Goal: Information Seeking & Learning: Check status

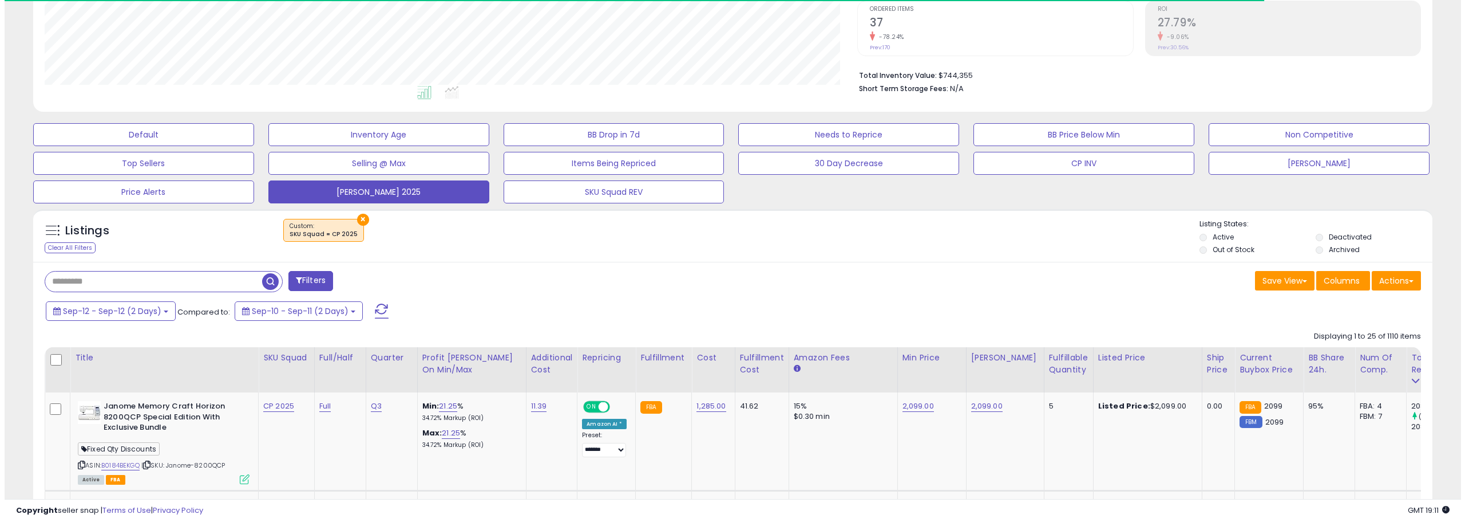
scroll to position [217, 0]
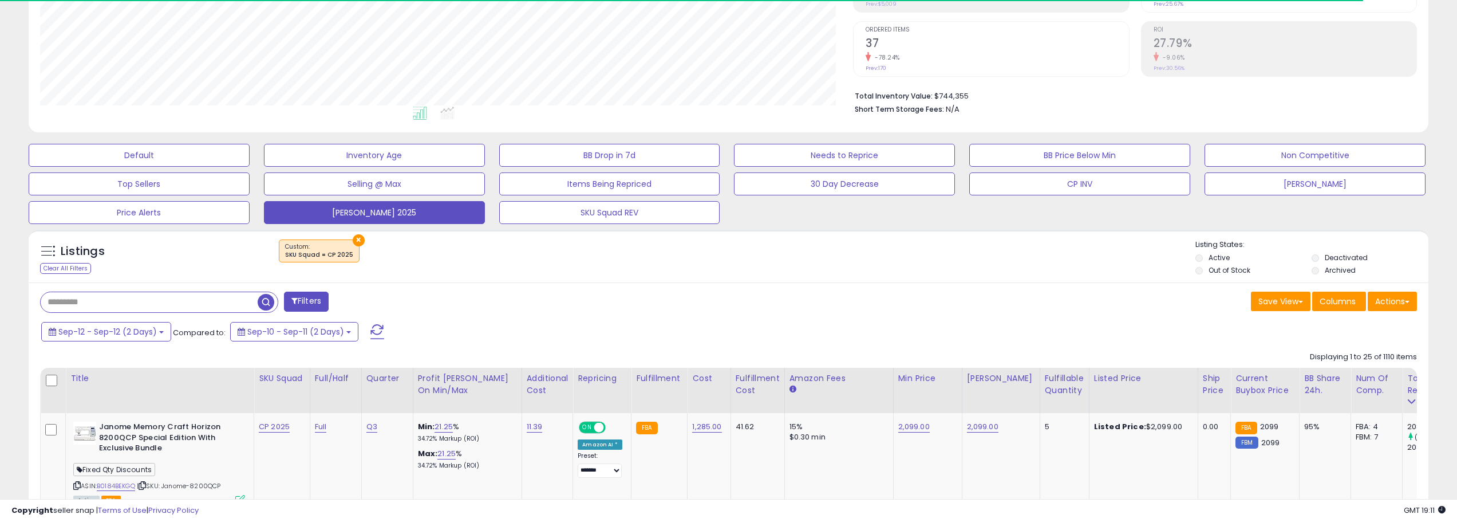
click at [380, 336] on span at bounding box center [377, 331] width 14 height 15
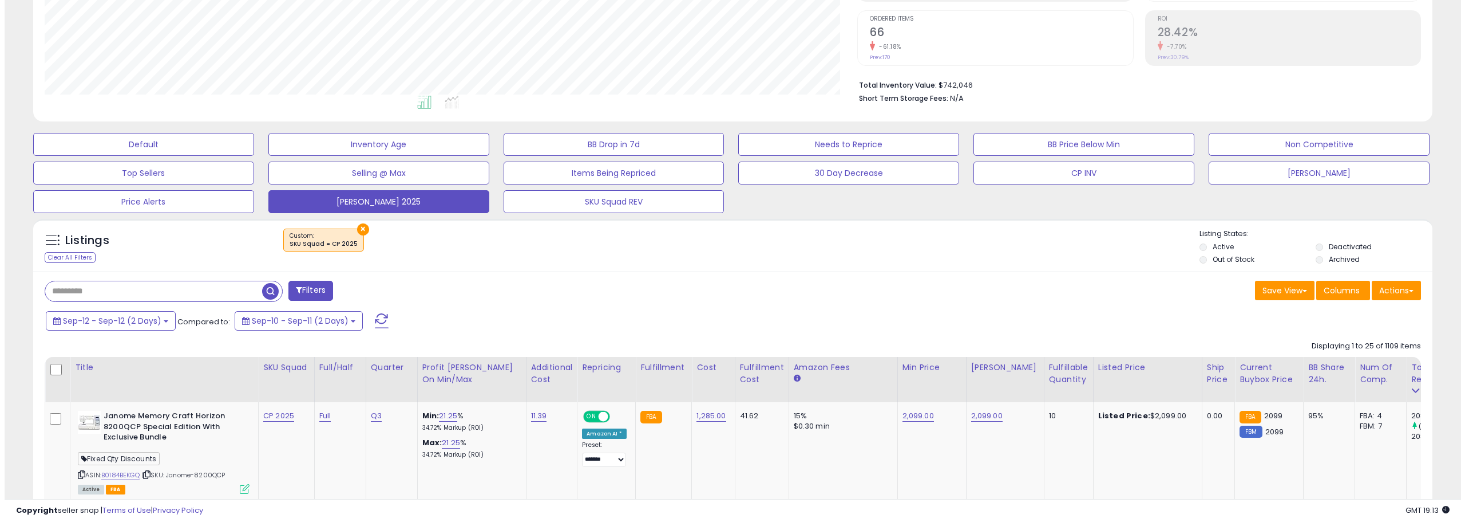
scroll to position [286, 0]
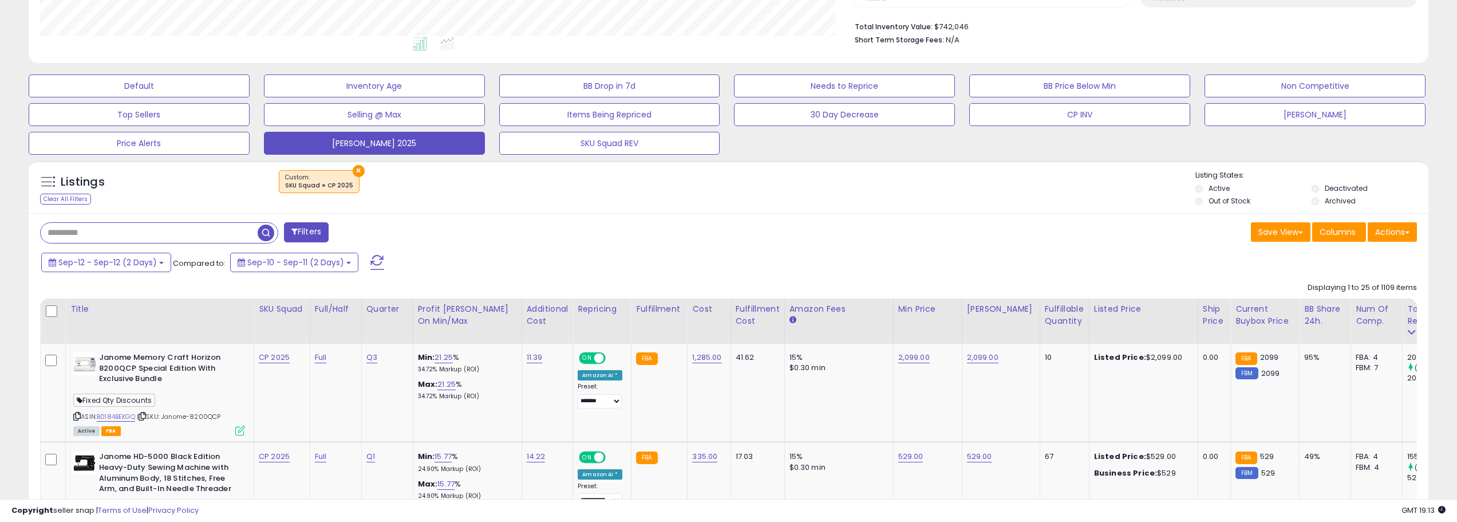
click at [327, 234] on button "Filters" at bounding box center [306, 232] width 45 height 20
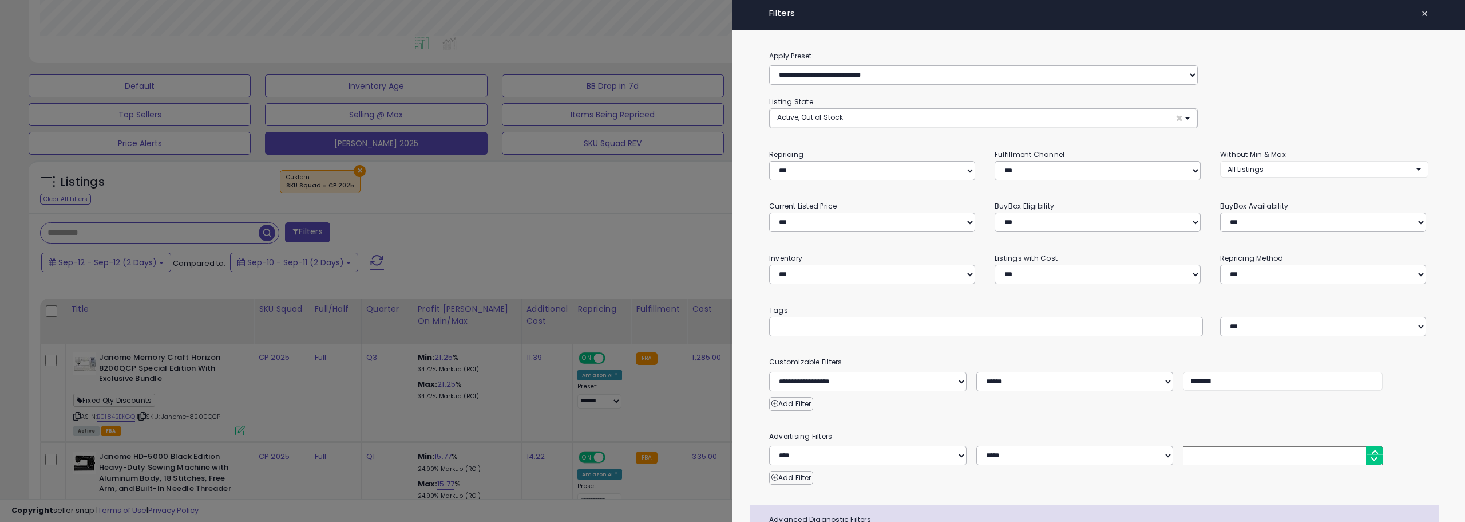
scroll to position [235, 818]
drag, startPoint x: 1198, startPoint y: 377, endPoint x: 1159, endPoint y: 367, distance: 39.7
click at [1159, 367] on div "**********" at bounding box center [1099, 372] width 677 height 35
type input "*******"
click at [550, 214] on div at bounding box center [732, 261] width 1465 height 522
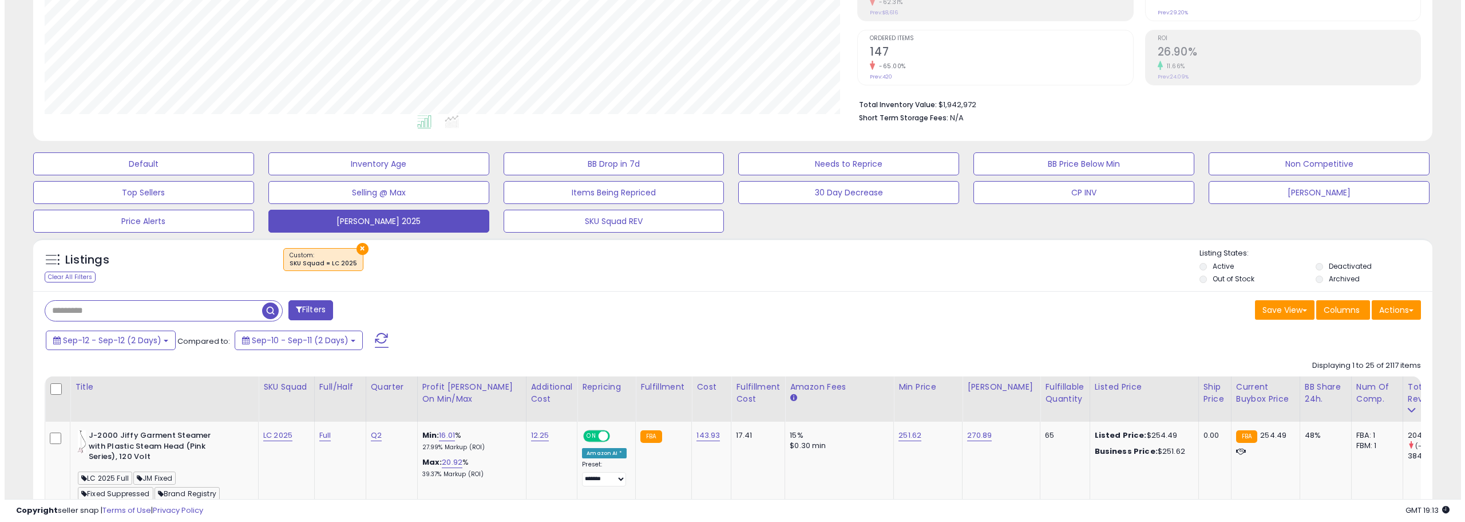
scroll to position [229, 0]
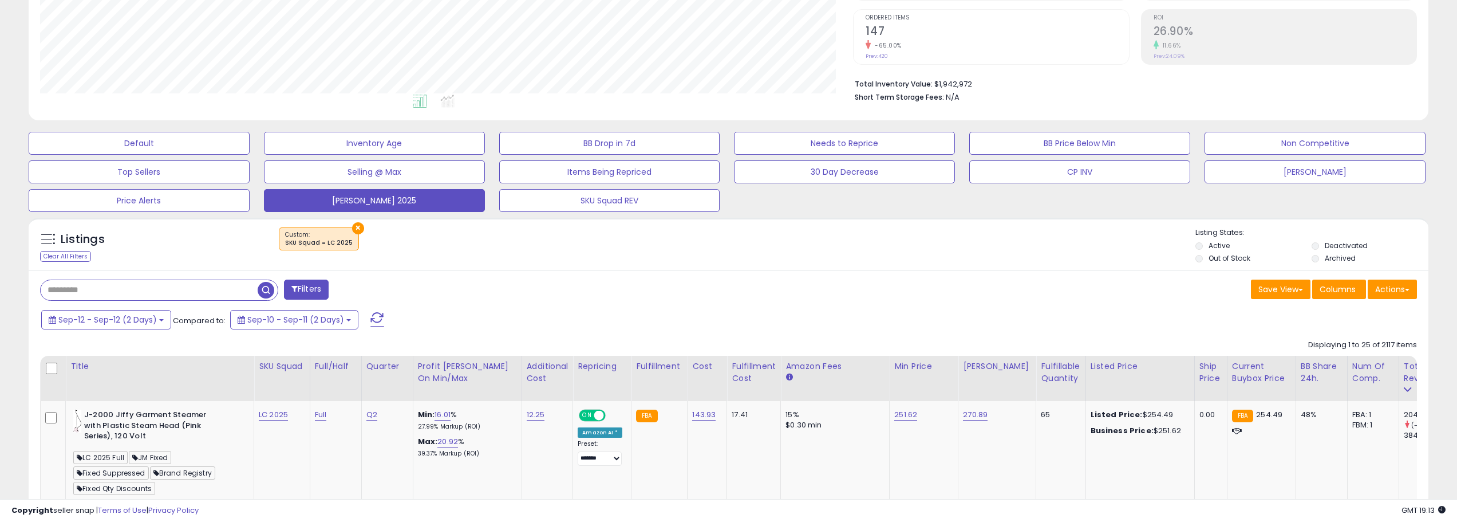
click at [329, 289] on button "Filters" at bounding box center [306, 289] width 45 height 20
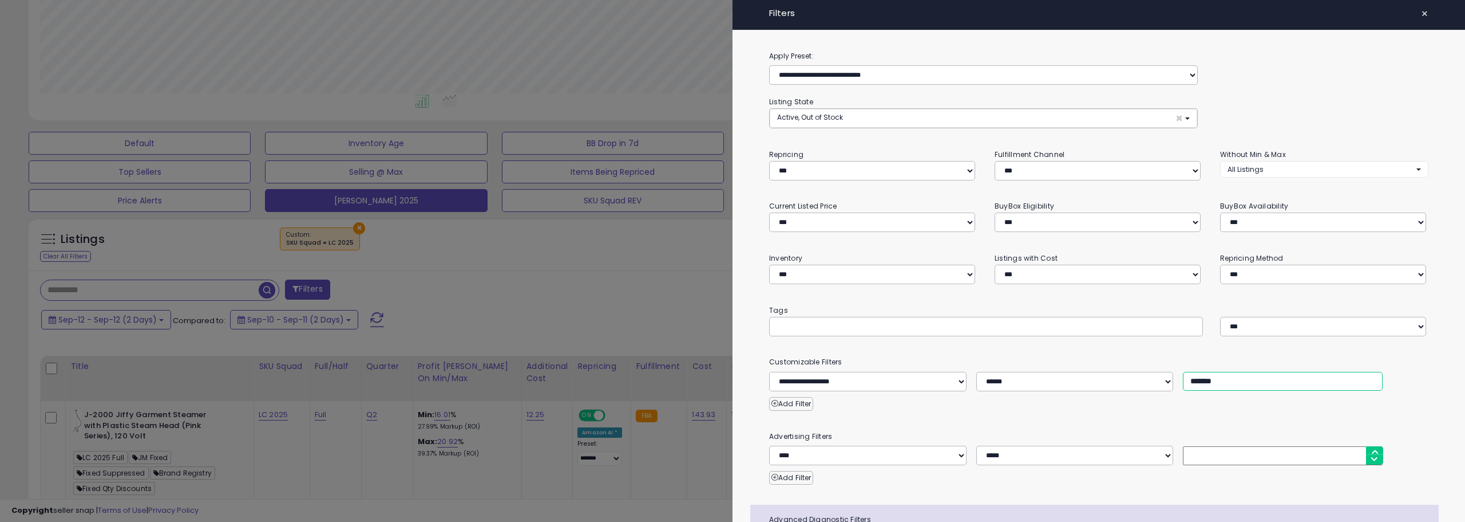
drag, startPoint x: 1195, startPoint y: 377, endPoint x: 1162, endPoint y: 374, distance: 32.8
click at [1162, 374] on div "**********" at bounding box center [1099, 381] width 677 height 19
type input "*******"
click at [695, 287] on div at bounding box center [732, 261] width 1465 height 522
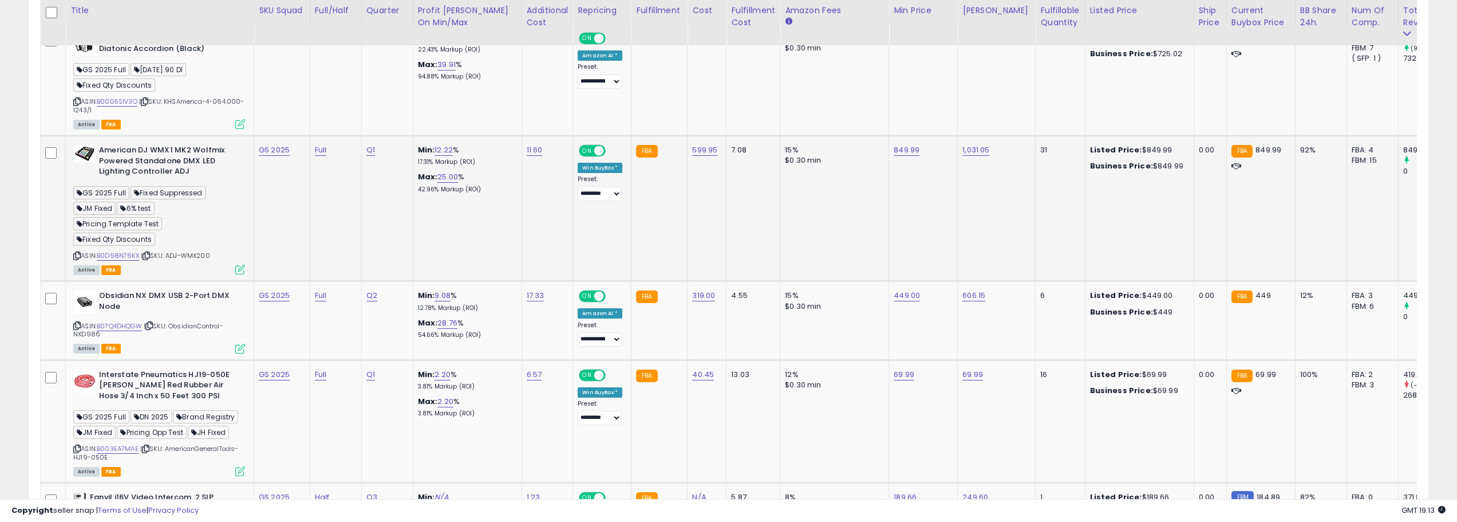
scroll to position [630, 0]
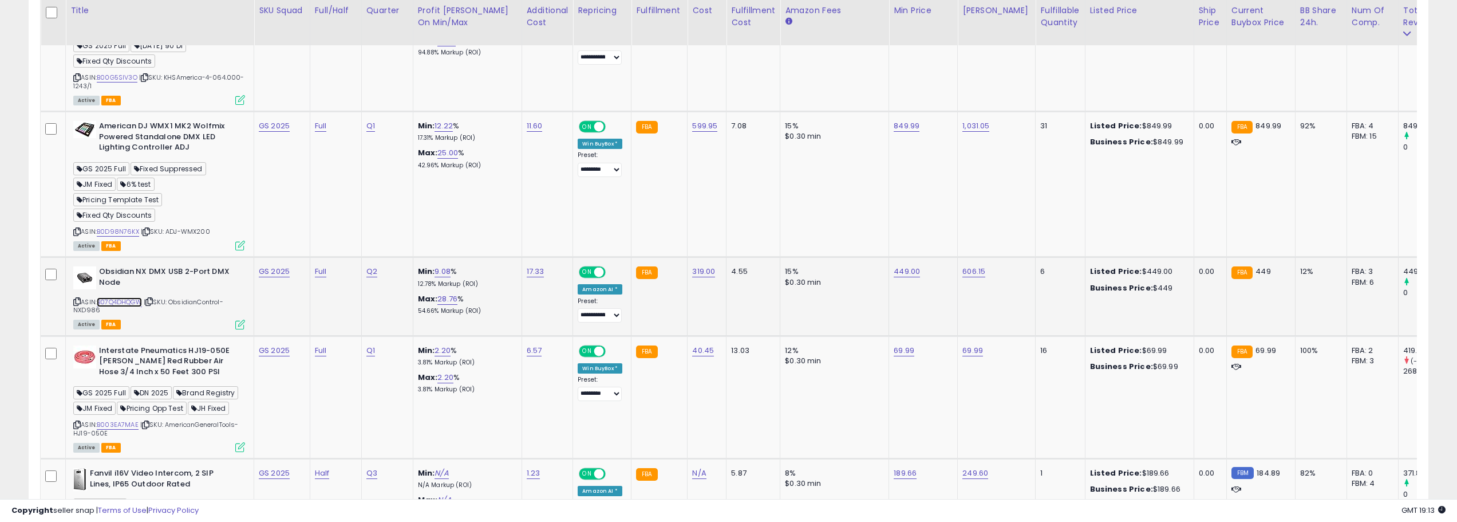
click at [132, 303] on link "B07Q4DHQGW" at bounding box center [119, 302] width 45 height 10
drag, startPoint x: 145, startPoint y: 303, endPoint x: 101, endPoint y: 303, distance: 44.1
click at [101, 303] on div "ASIN: B07Q4DHQGW | SKU: ObsidianControl-NXD986 Active FBA" at bounding box center [159, 296] width 172 height 61
copy link "B07Q4DHQGW"
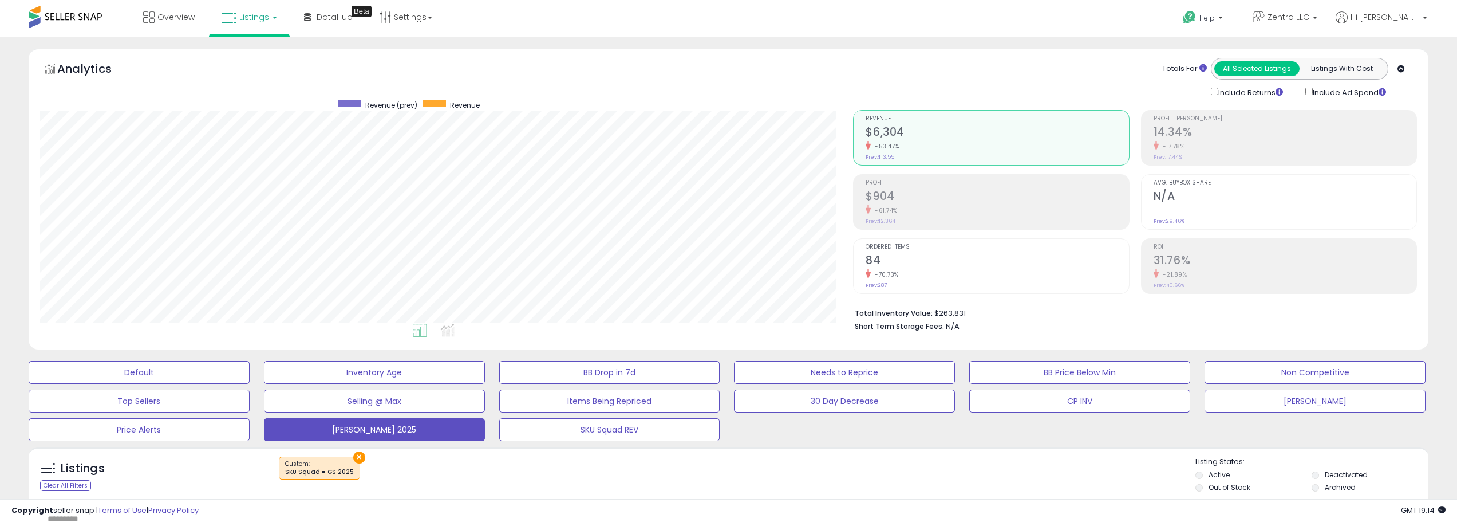
scroll to position [343, 0]
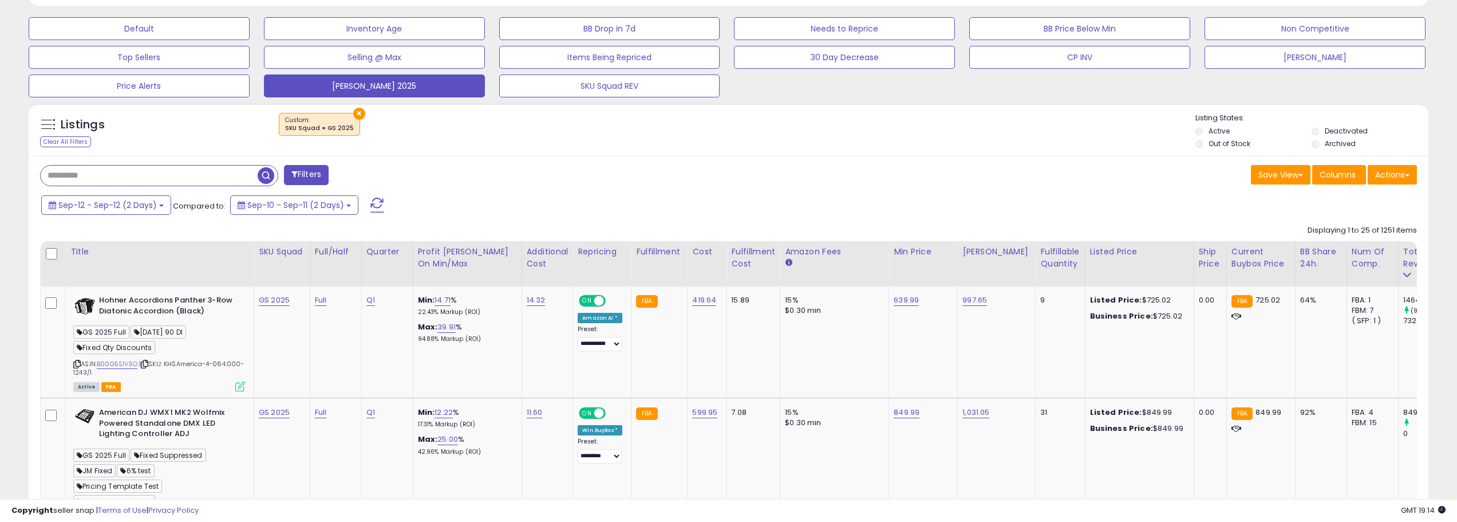
click at [200, 183] on input "text" at bounding box center [149, 175] width 217 height 20
paste input "**********"
type input "**********"
click at [353, 110] on button "×" at bounding box center [359, 114] width 12 height 12
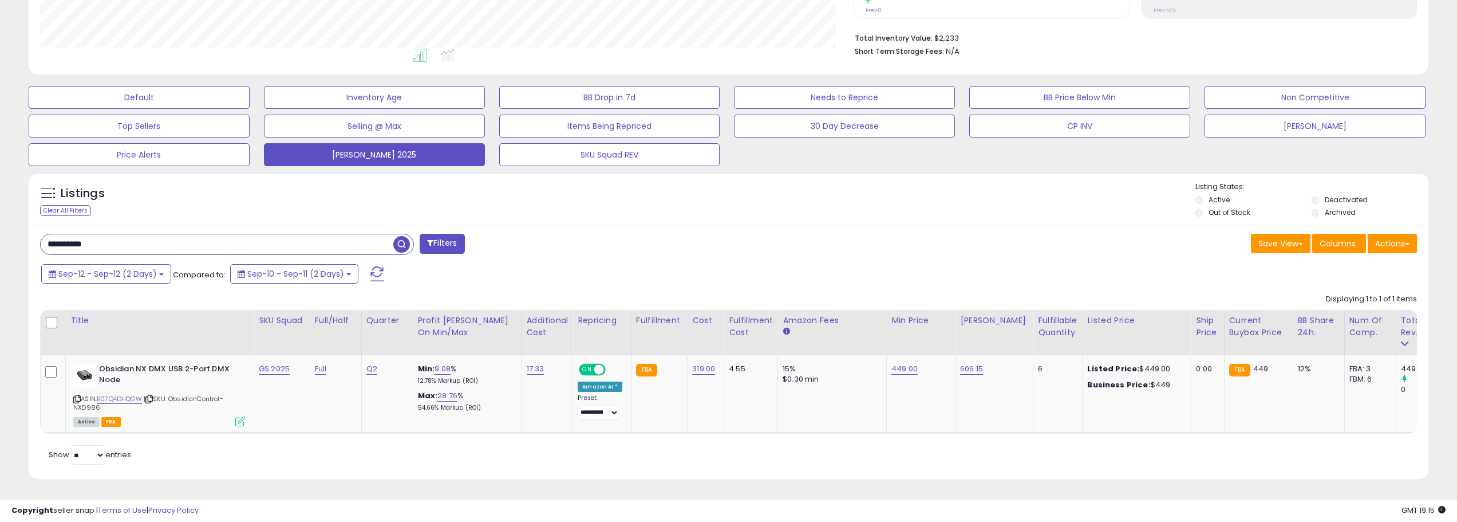
scroll to position [283, 0]
click at [156, 268] on span "Sep-12 - Sep-12 (2 Days)" at bounding box center [107, 273] width 98 height 11
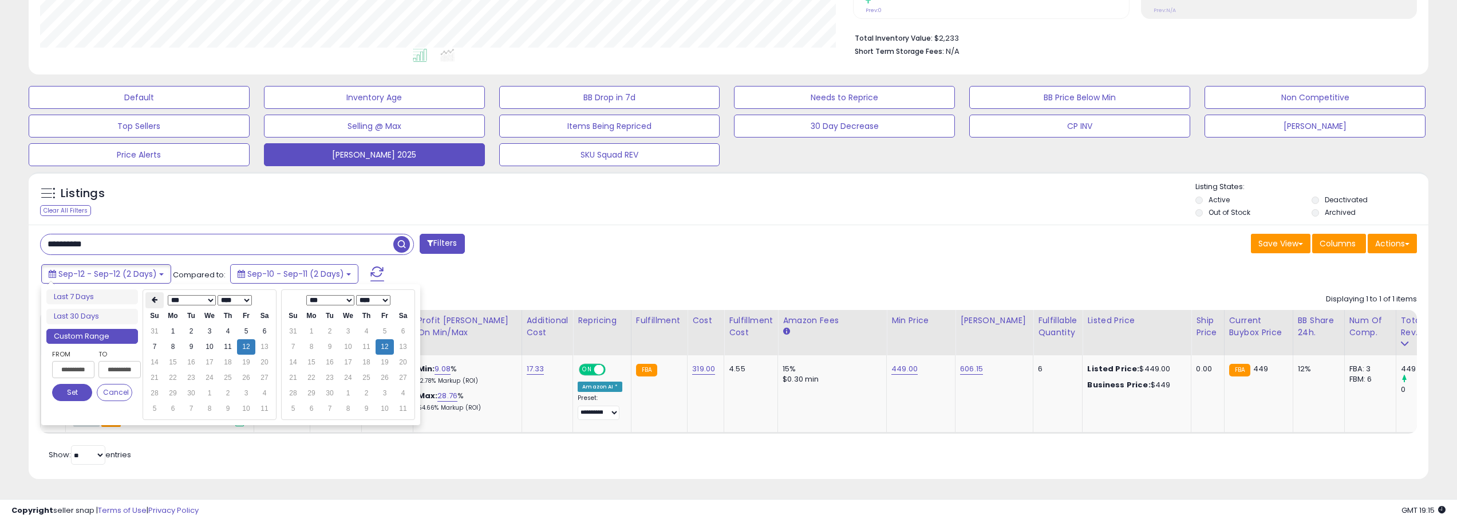
click at [155, 296] on icon at bounding box center [155, 299] width 6 height 7
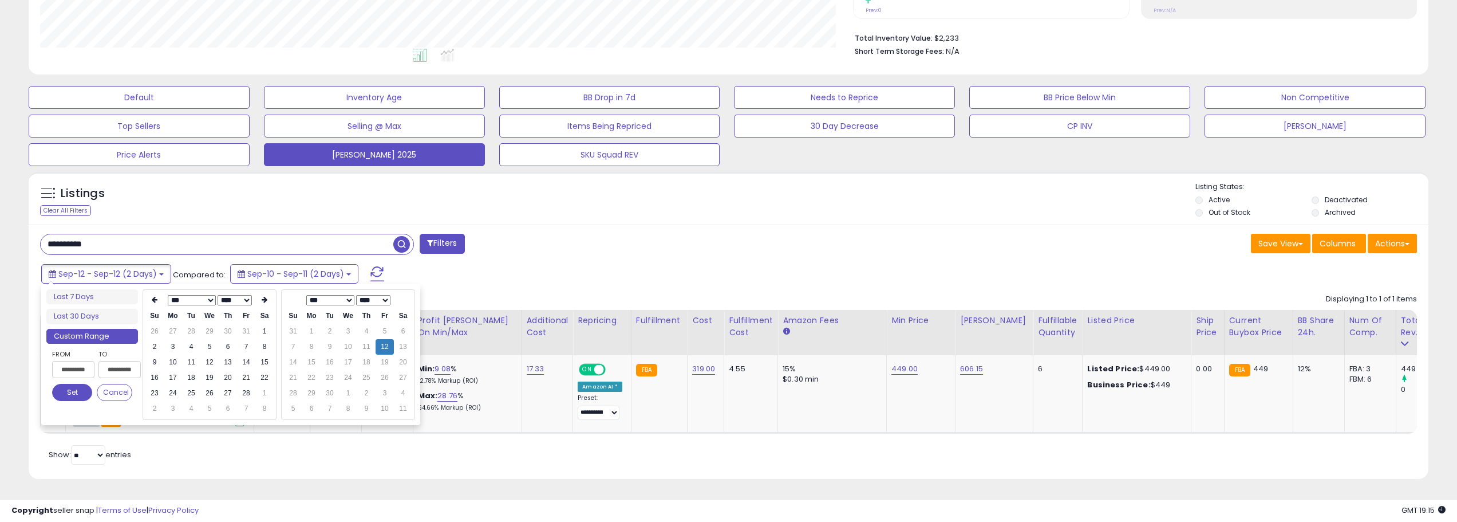
click at [155, 296] on icon at bounding box center [155, 299] width 6 height 7
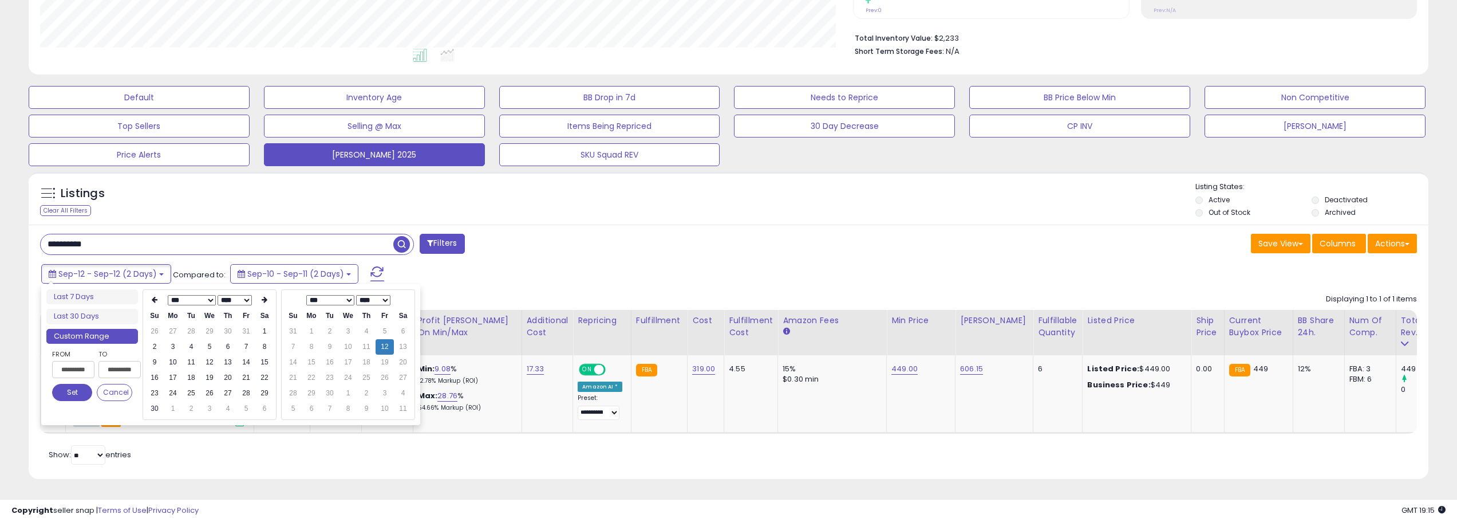
click at [155, 296] on icon at bounding box center [155, 299] width 6 height 7
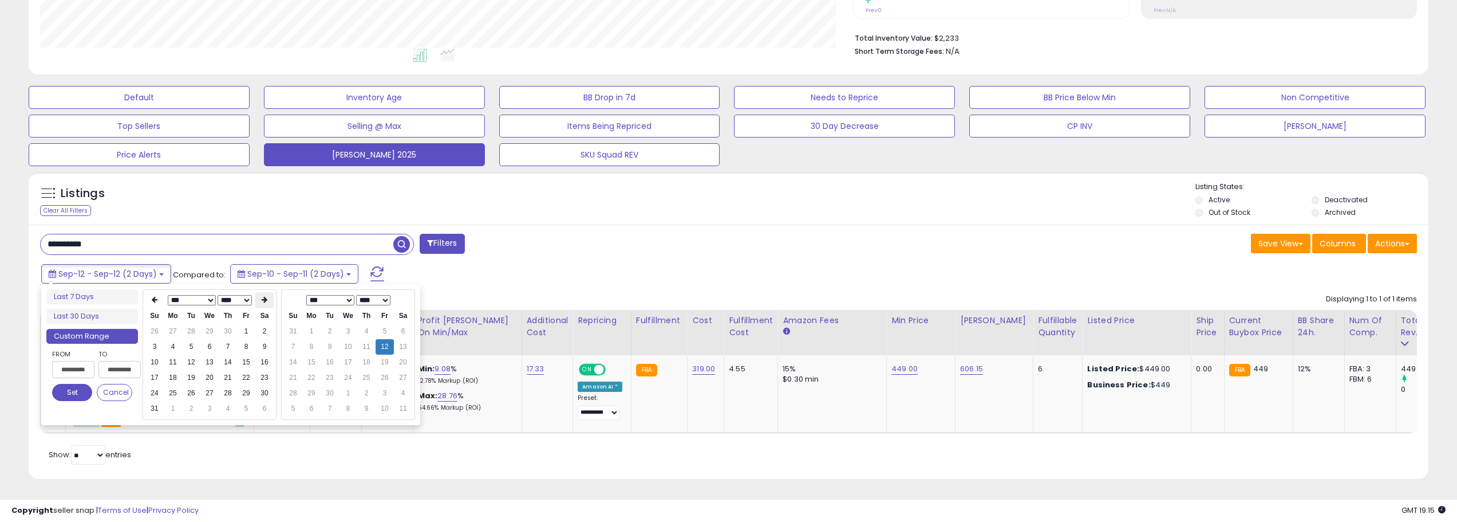
click at [267, 292] on th at bounding box center [264, 300] width 18 height 16
click at [171, 323] on td "1" at bounding box center [173, 330] width 18 height 15
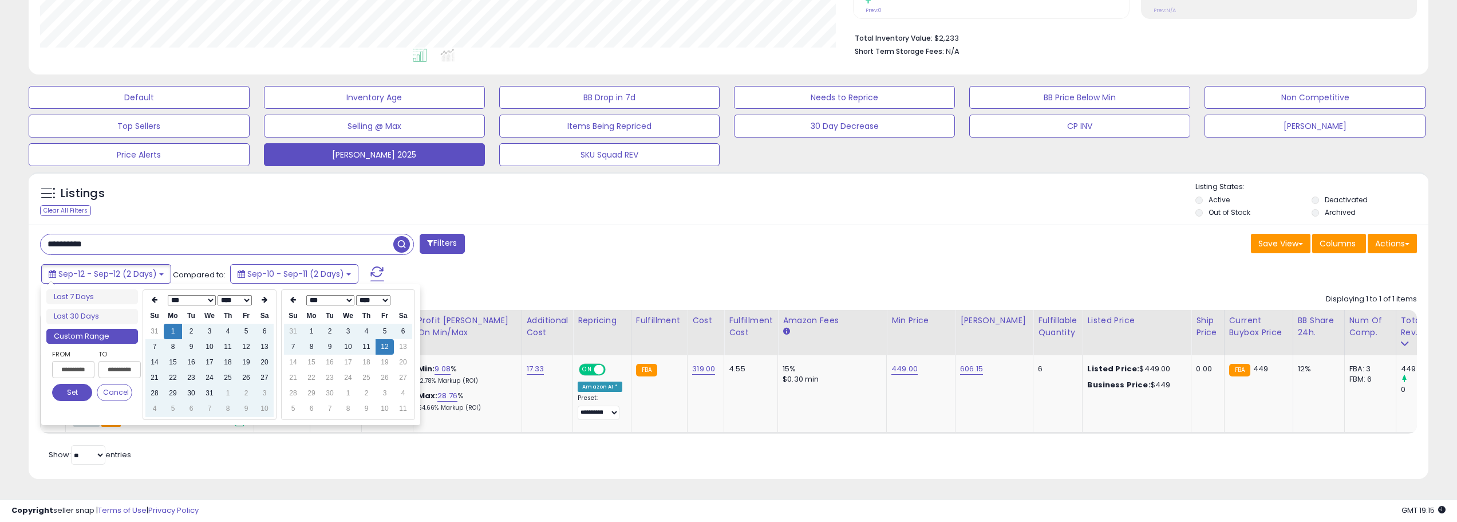
type input "**********"
click at [85, 385] on button "Set" at bounding box center [72, 392] width 40 height 17
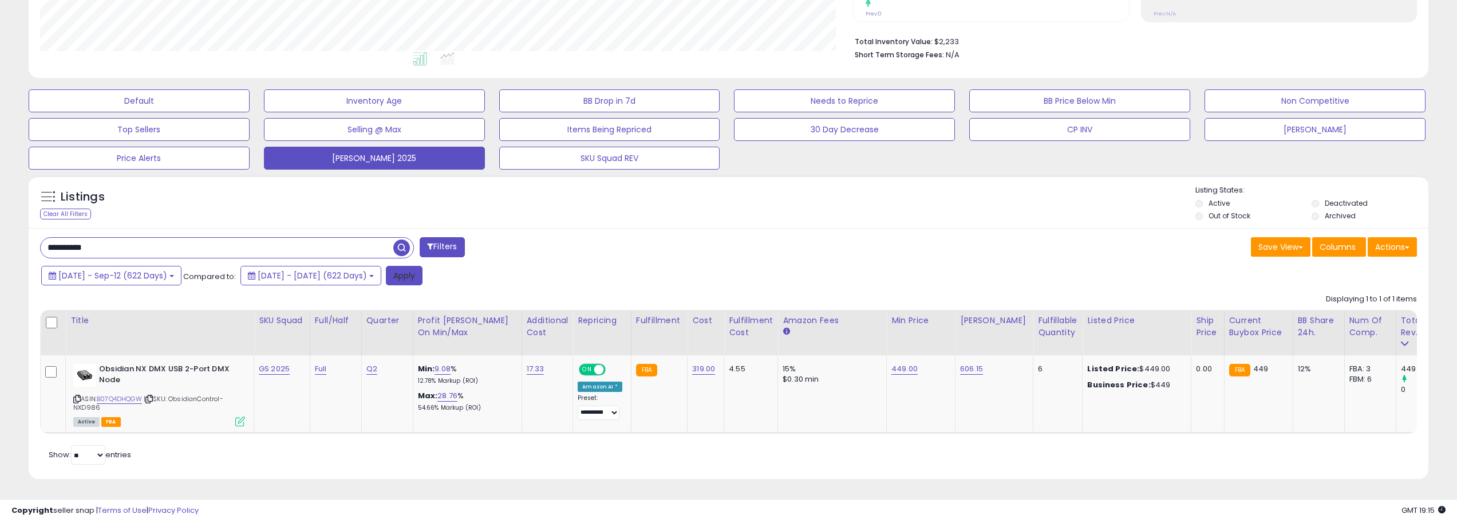
click at [422, 266] on button "Apply" at bounding box center [404, 275] width 37 height 19
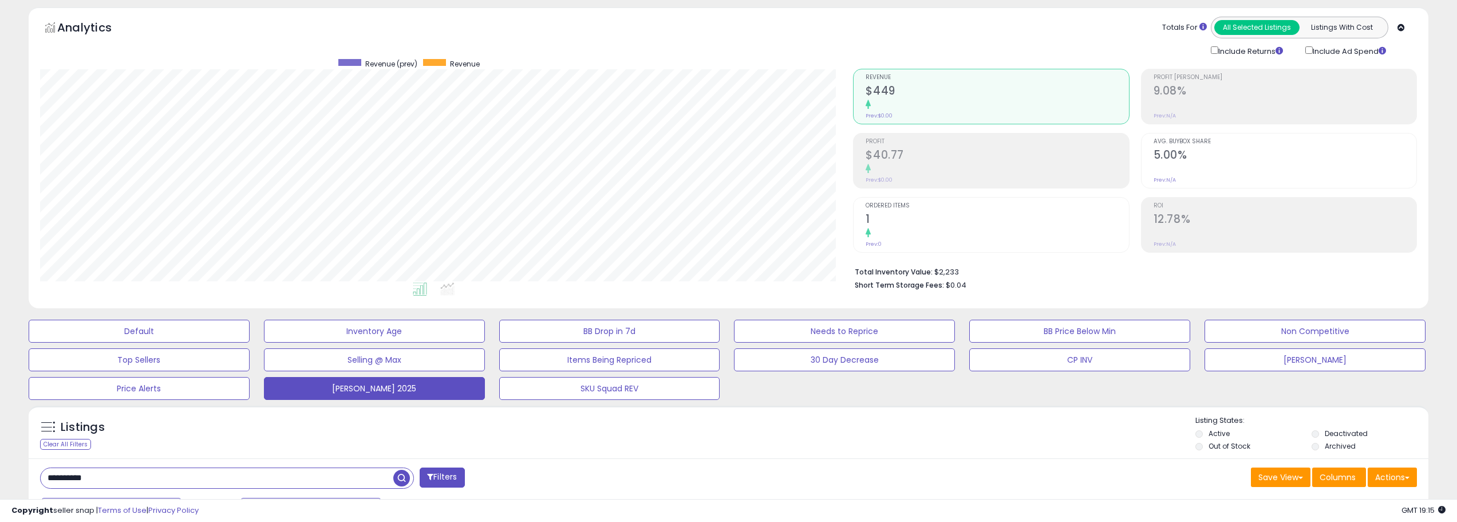
scroll to position [172, 0]
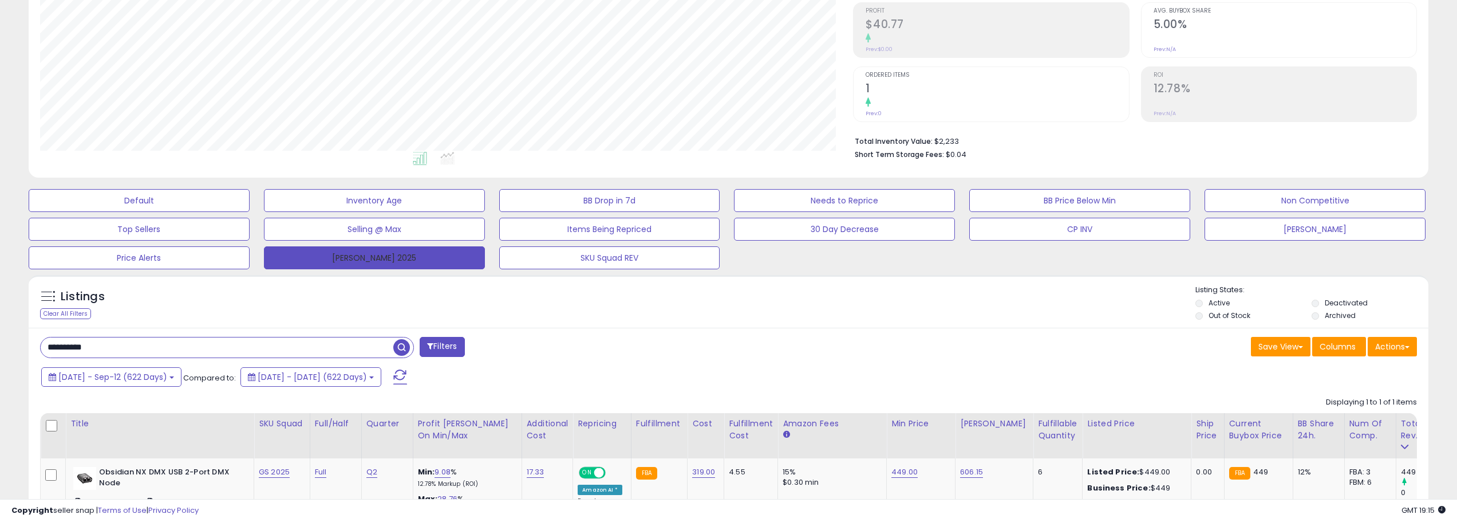
click at [428, 260] on button "[PERSON_NAME] 2025" at bounding box center [374, 257] width 221 height 23
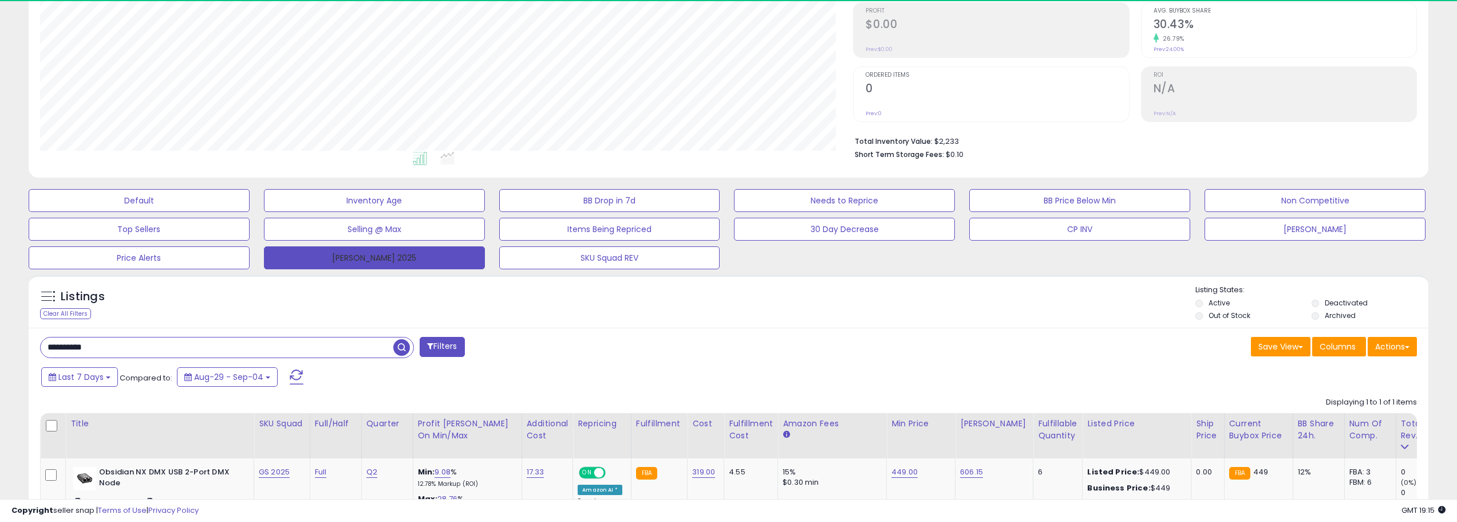
scroll to position [235, 813]
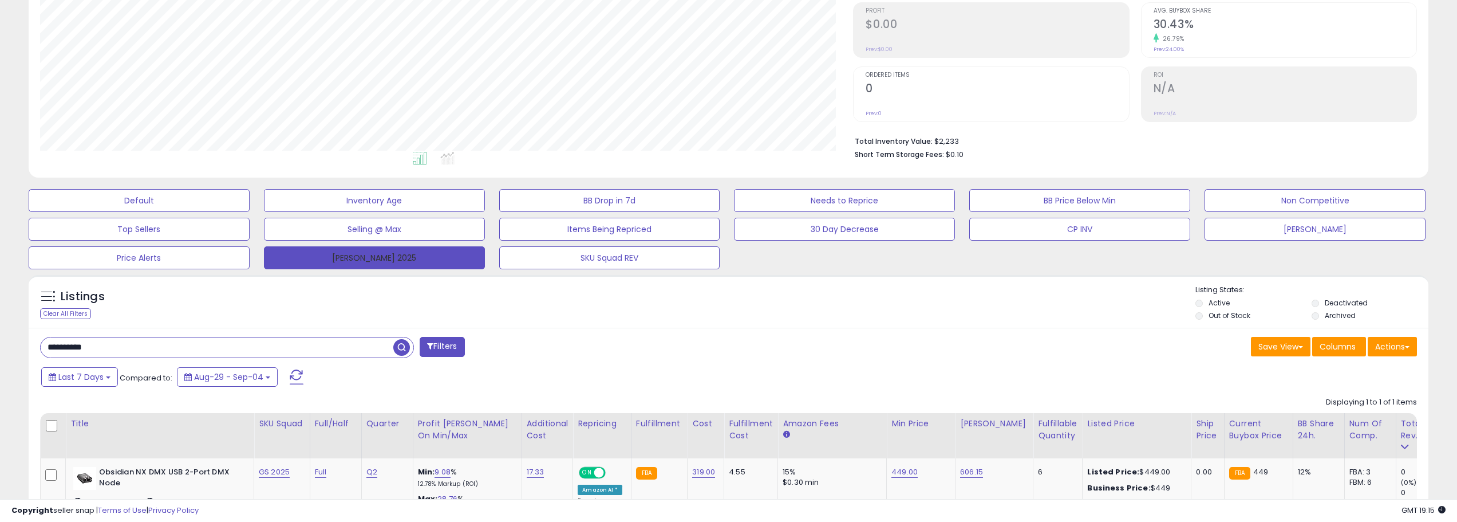
click at [433, 254] on button "[PERSON_NAME] 2025" at bounding box center [374, 257] width 221 height 23
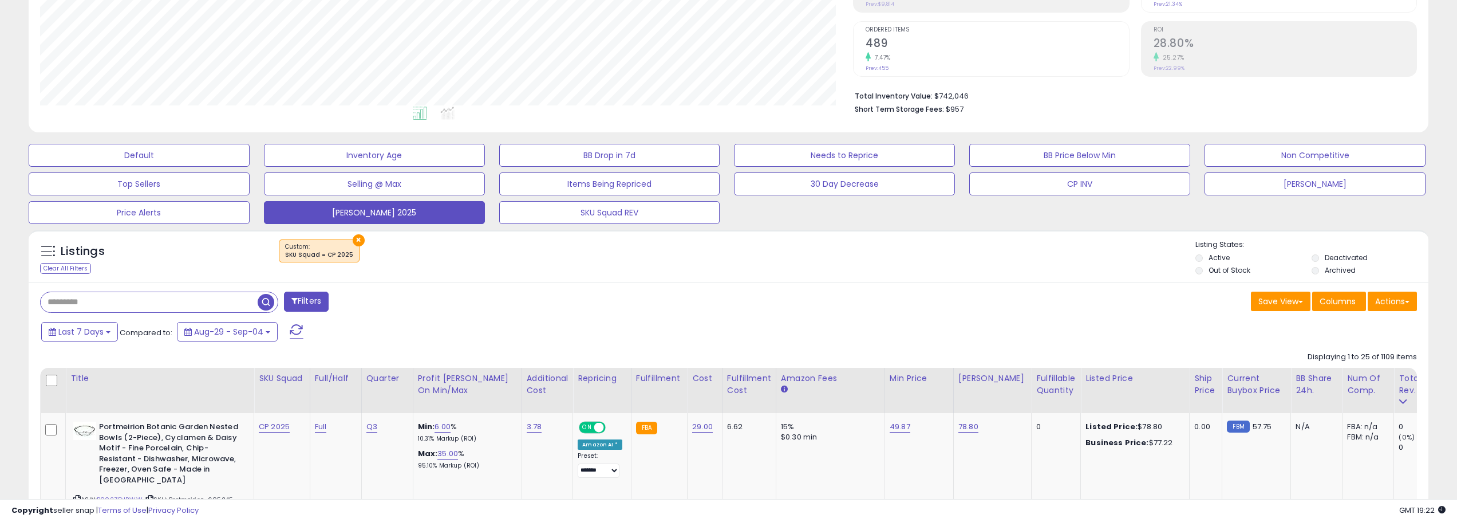
scroll to position [229, 0]
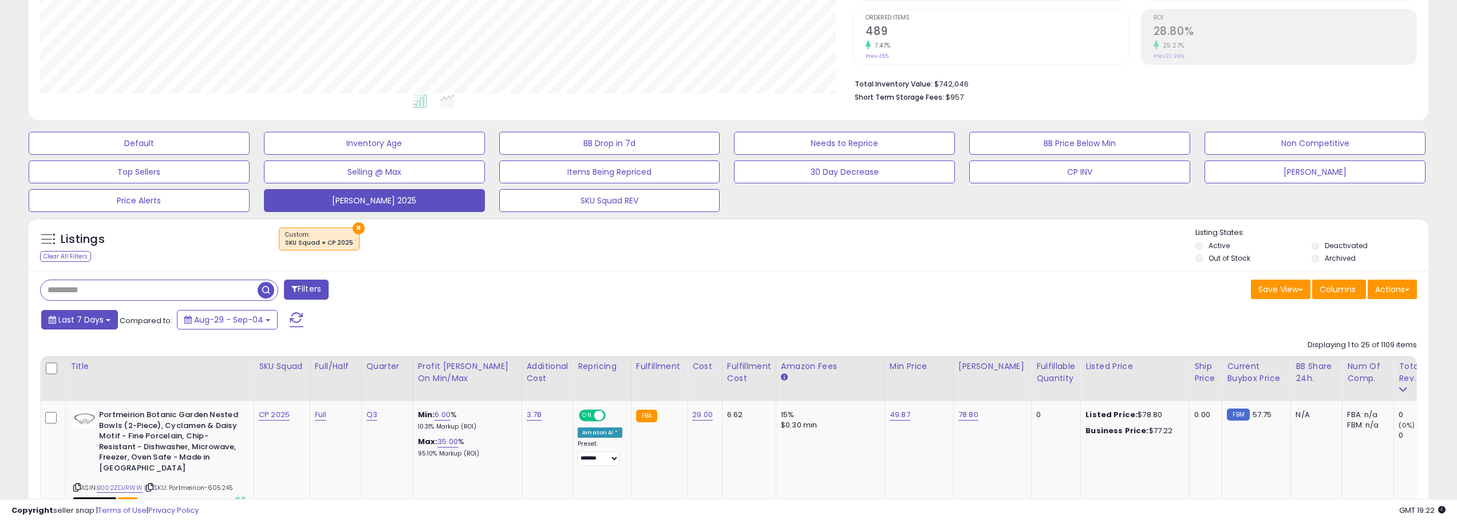
click at [101, 318] on span "Last 7 Days" at bounding box center [80, 319] width 45 height 11
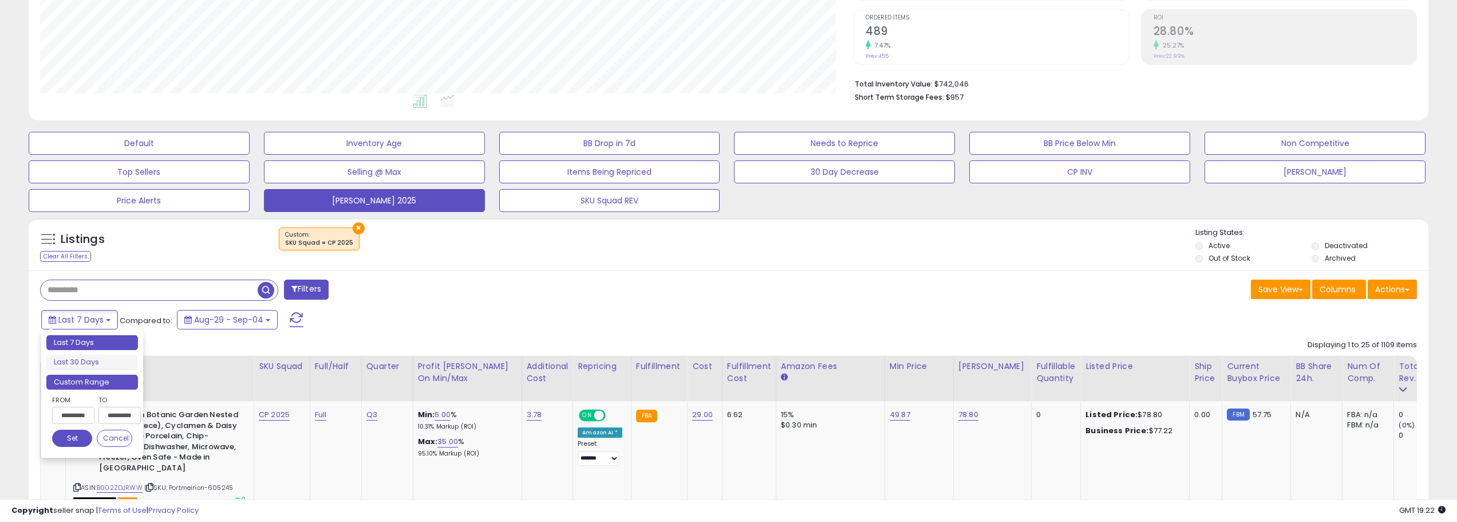
click at [114, 382] on li "Custom Range" at bounding box center [92, 381] width 92 height 15
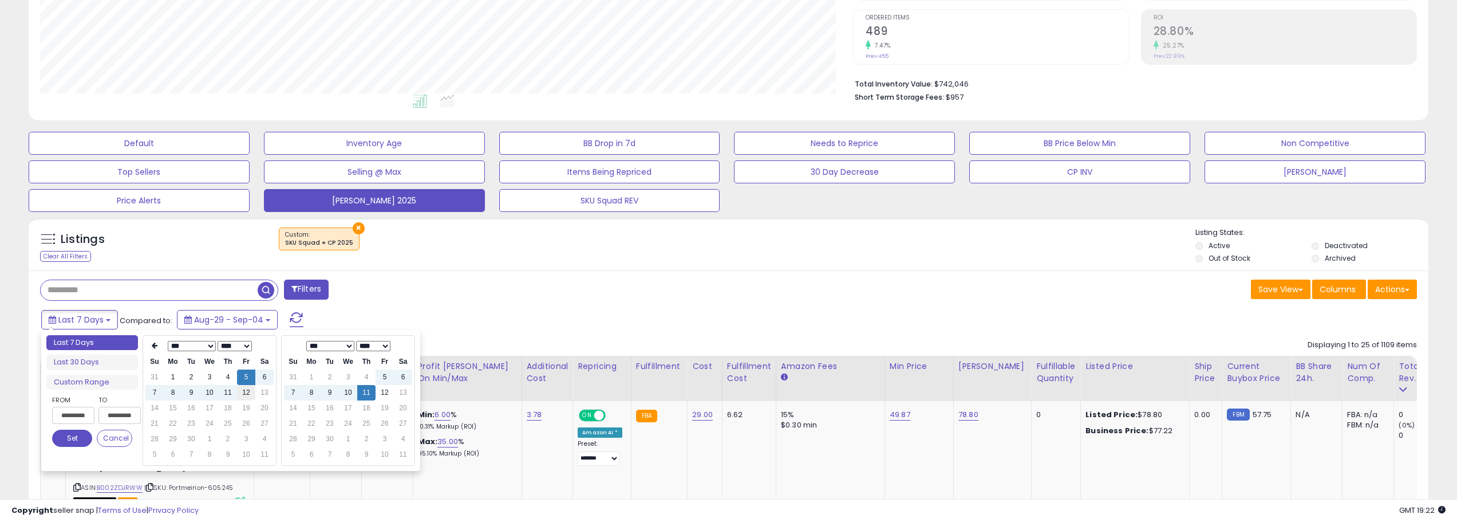
type input "**********"
click at [254, 395] on td "12" at bounding box center [246, 392] width 18 height 15
type input "**********"
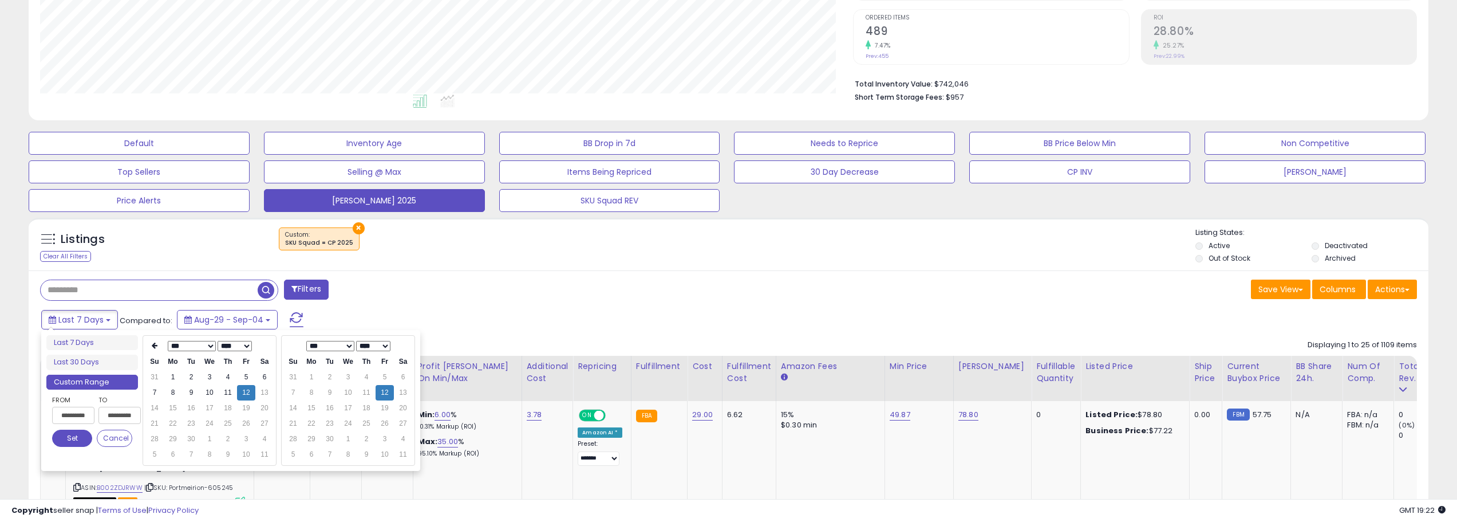
click at [67, 436] on button "Set" at bounding box center [72, 437] width 40 height 17
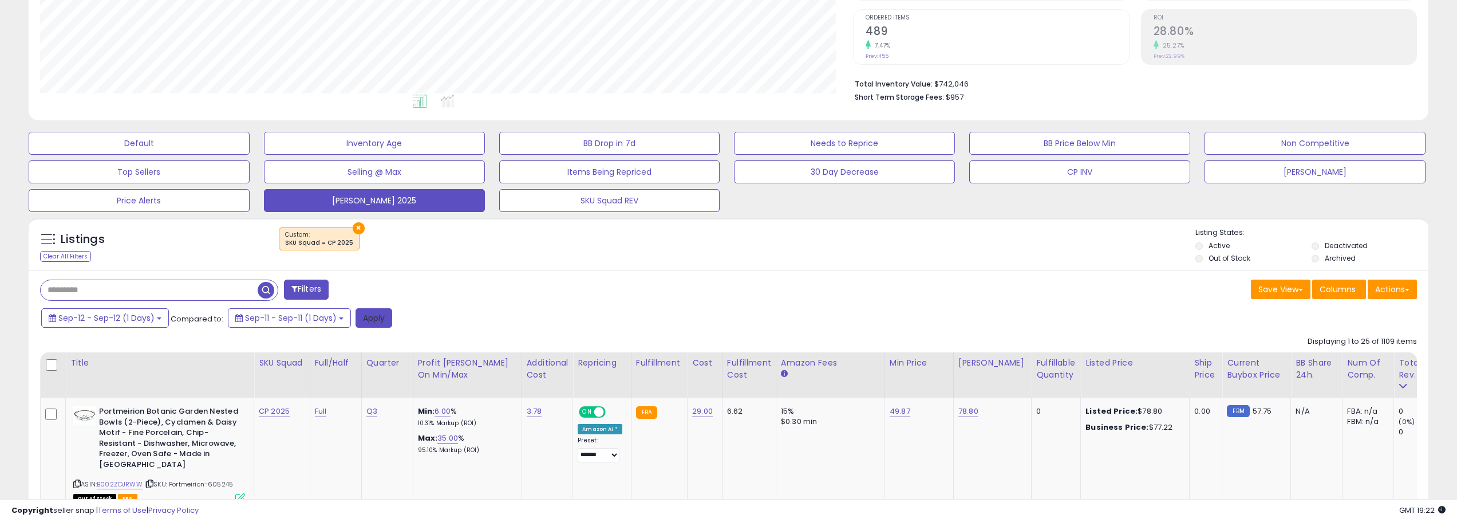
click at [366, 321] on button "Apply" at bounding box center [373, 317] width 37 height 19
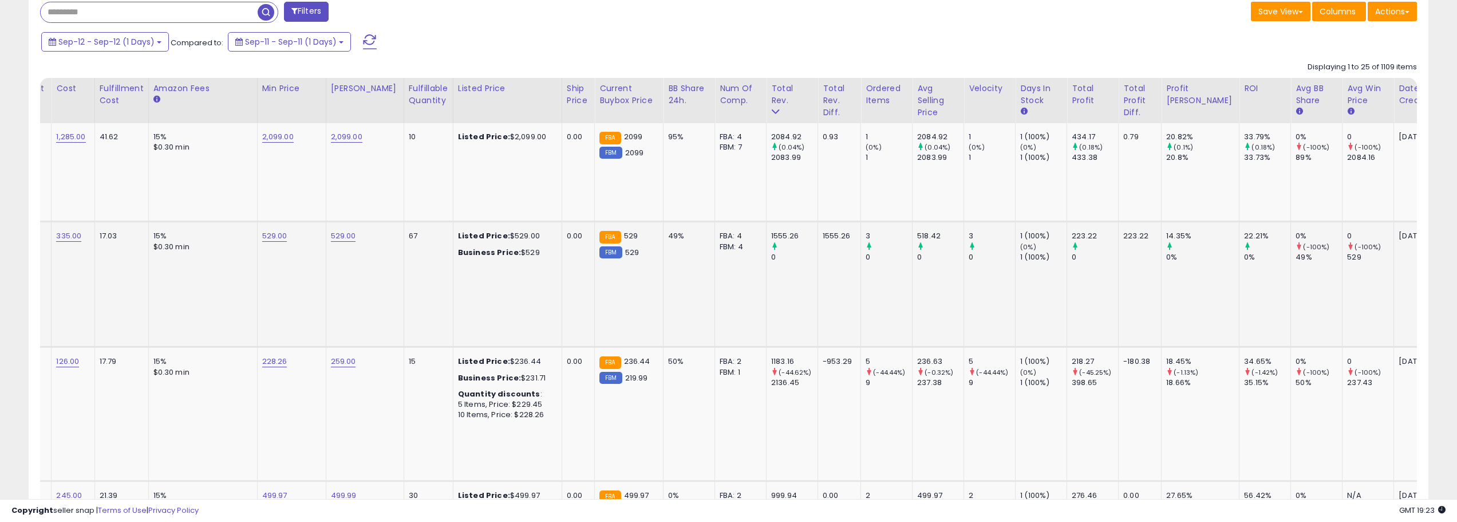
scroll to position [0, 0]
